Goal: Check status: Check status

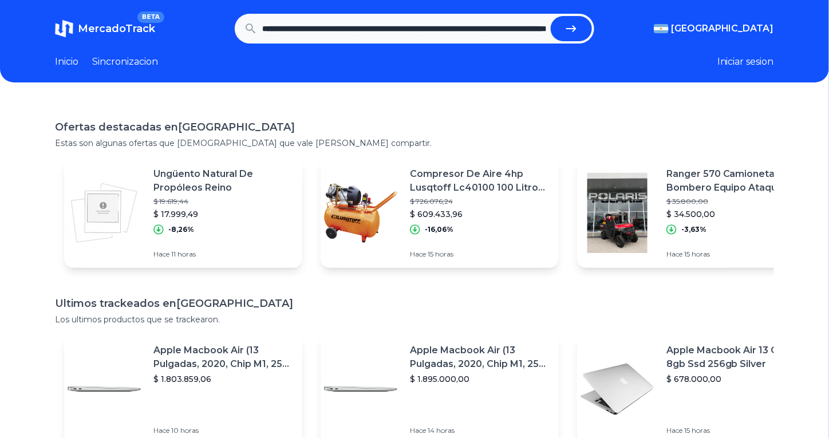
scroll to position [0, 166]
type input "**********"
click at [587, 26] on button "submit" at bounding box center [575, 28] width 41 height 25
click at [401, 139] on p "Estas son algunas ofertas que [DEMOGRAPHIC_DATA] que vale [PERSON_NAME] compart…" at bounding box center [414, 142] width 719 height 11
